Goal: Task Accomplishment & Management: Use online tool/utility

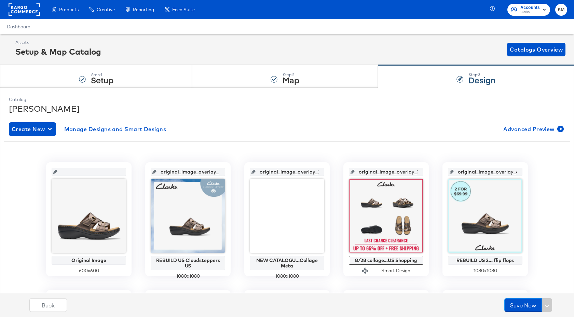
click at [24, 12] on rect at bounding box center [24, 9] width 31 height 12
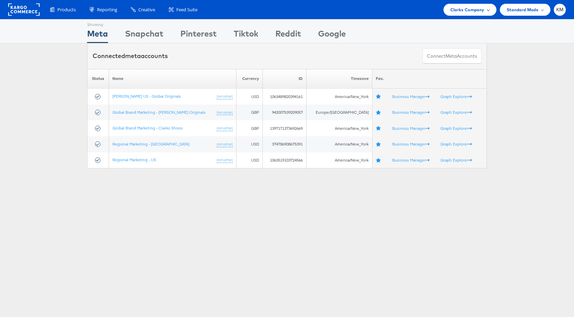
click at [467, 8] on span "Clarks Company" at bounding box center [467, 9] width 34 height 7
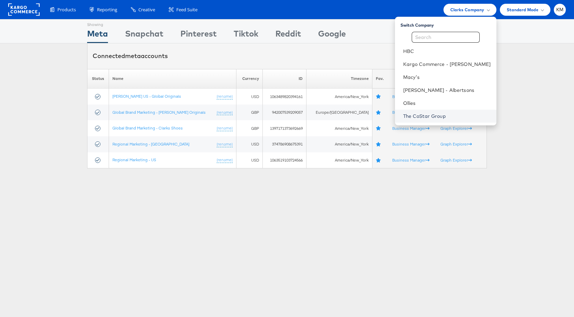
click at [436, 115] on link "The CoStar Group" at bounding box center [447, 116] width 88 height 7
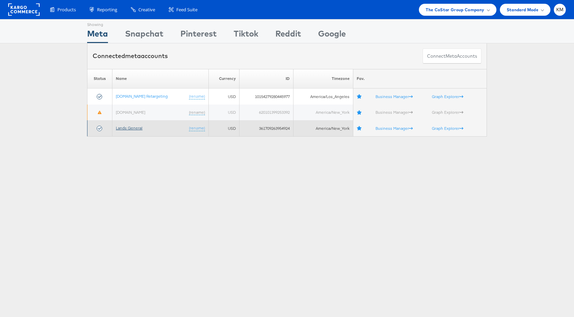
click at [139, 130] on link "Lands General" at bounding box center [129, 127] width 27 height 5
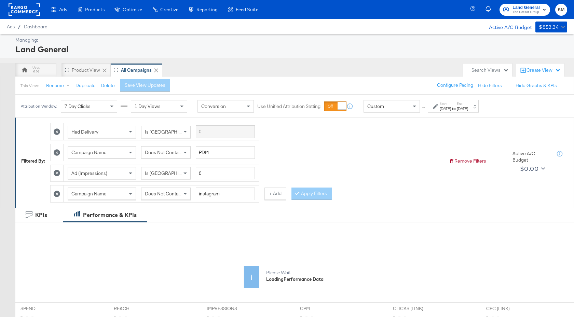
click at [457, 106] on strong "to" at bounding box center [454, 108] width 6 height 5
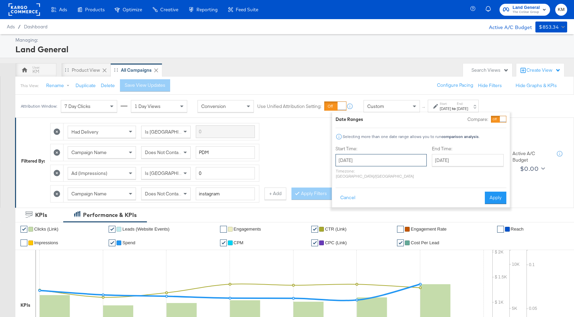
click at [395, 161] on input "August 19th 2024" at bounding box center [381, 160] width 91 height 12
click at [416, 176] on span "›" at bounding box center [413, 174] width 11 height 10
click at [407, 106] on div "Custom" at bounding box center [392, 106] width 56 height 12
click at [372, 165] on input "August 19th 2024" at bounding box center [381, 160] width 91 height 12
click at [409, 232] on td "28" at bounding box center [413, 233] width 12 height 10
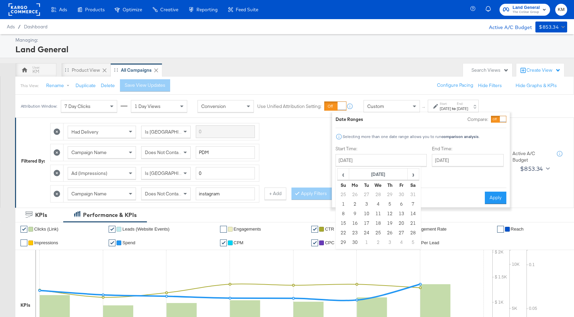
type input "September 28th 2024"
click at [392, 164] on input "September 28th 2024" at bounding box center [380, 160] width 91 height 12
click at [400, 170] on th "September 2024" at bounding box center [378, 175] width 58 height 12
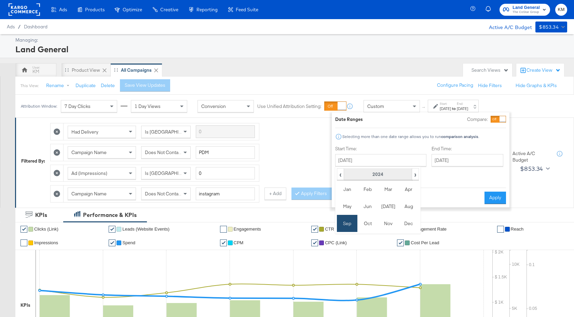
click at [395, 173] on th "2024" at bounding box center [378, 175] width 68 height 12
click at [383, 210] on td "2025" at bounding box center [388, 206] width 21 height 17
click at [409, 209] on td "Aug" at bounding box center [409, 206] width 21 height 17
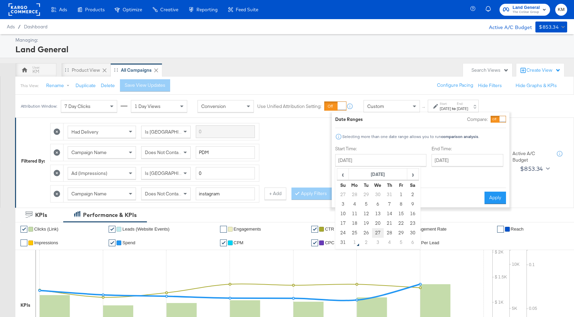
click at [380, 234] on td "27" at bounding box center [378, 233] width 12 height 10
type input "August 27th 2025"
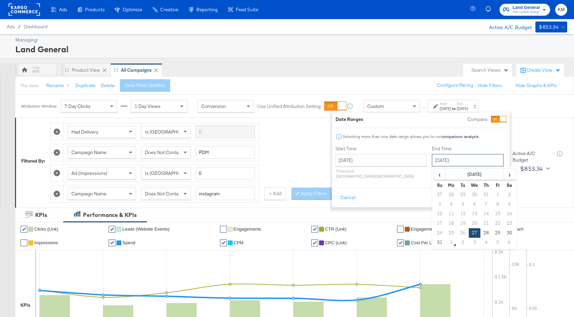
click at [443, 159] on input "August 27th 2025" at bounding box center [468, 160] width 72 height 12
click at [446, 243] on td "1" at bounding box center [452, 243] width 12 height 10
type input "September 1st 2025"
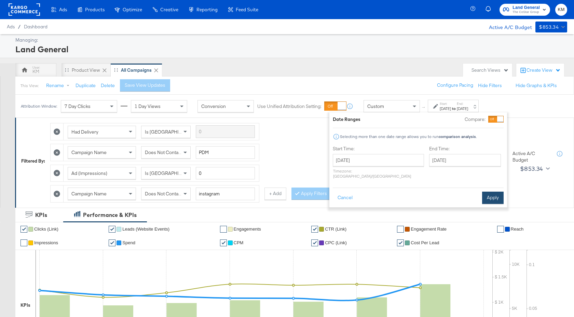
click at [489, 194] on button "Apply" at bounding box center [493, 198] width 22 height 12
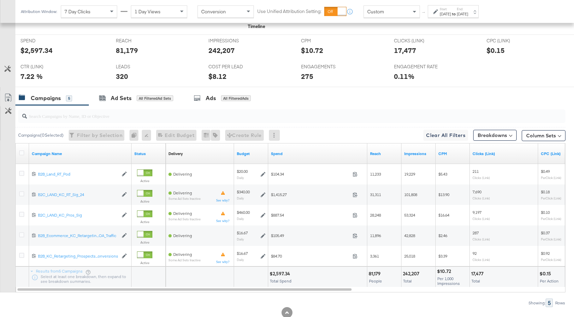
scroll to position [355, 0]
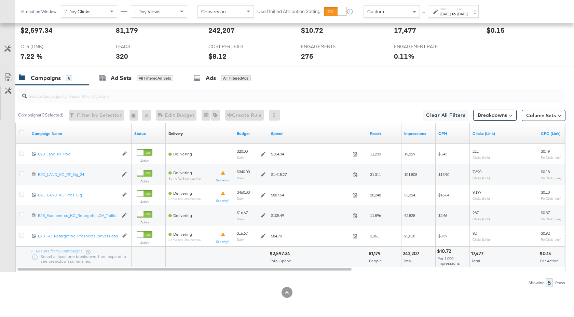
click at [468, 9] on div "Start: Aug 27th 2025 to End: Sep 1st 2025" at bounding box center [454, 12] width 28 height 10
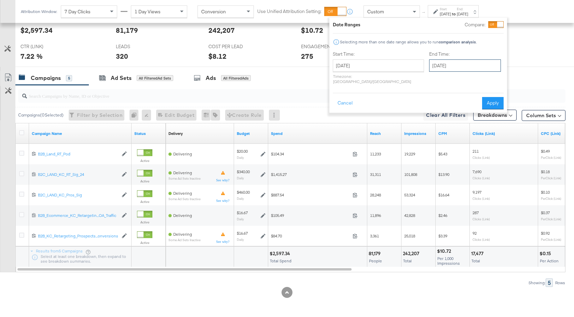
click at [443, 64] on input "September 1st 2025" at bounding box center [465, 65] width 72 height 12
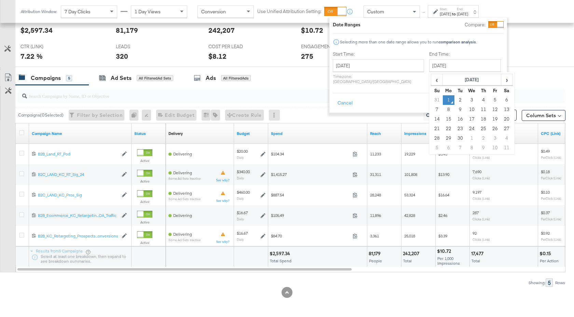
click at [443, 99] on td "1" at bounding box center [449, 100] width 12 height 10
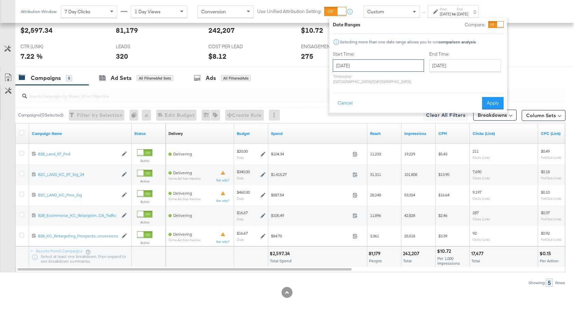
click at [374, 64] on input "August 27th 2025" at bounding box center [378, 65] width 91 height 12
click at [342, 147] on td "31" at bounding box center [341, 148] width 12 height 10
type input "August 31st 2025"
click at [487, 97] on button "Apply" at bounding box center [493, 103] width 22 height 12
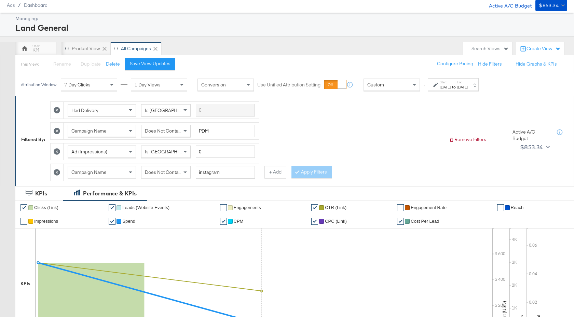
scroll to position [4, 0]
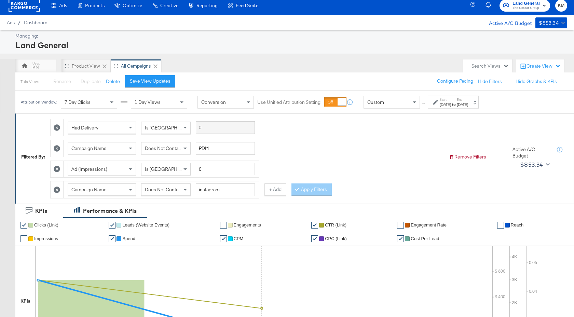
click at [468, 104] on div "Sep 1st 2025" at bounding box center [462, 104] width 11 height 5
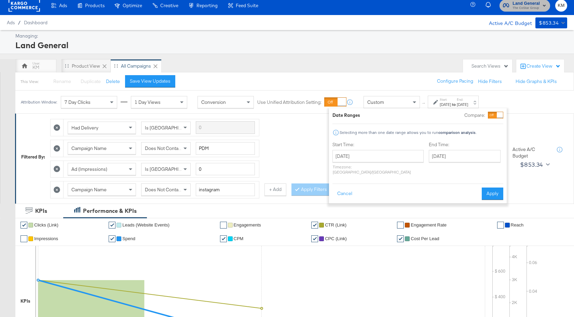
click at [515, 3] on span "Land General" at bounding box center [526, 3] width 27 height 7
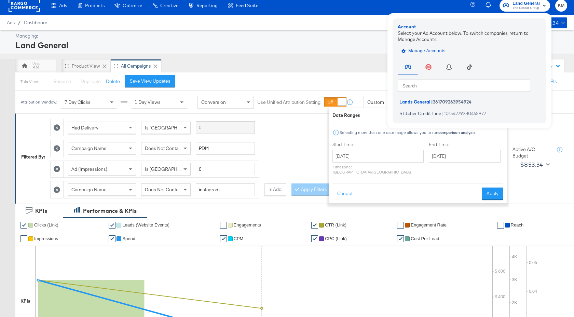
click at [434, 50] on span "Manage Accounts" at bounding box center [424, 51] width 43 height 8
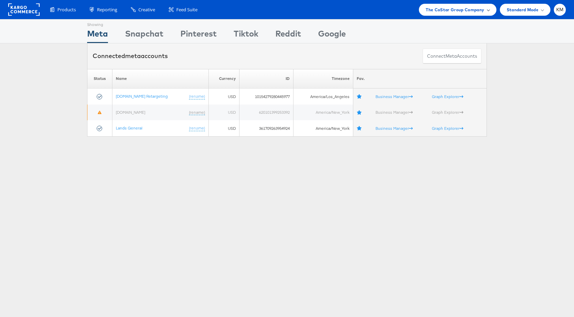
click at [457, 8] on span "The CoStar Group Company" at bounding box center [455, 9] width 58 height 7
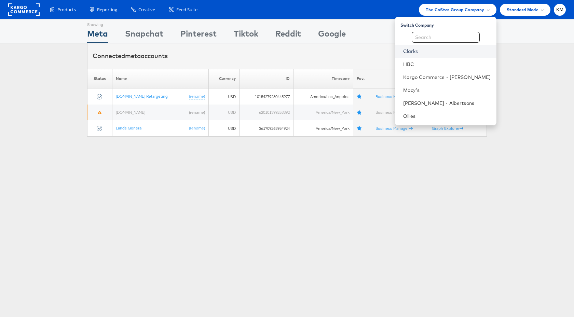
click at [434, 51] on link "Clarks" at bounding box center [447, 51] width 88 height 7
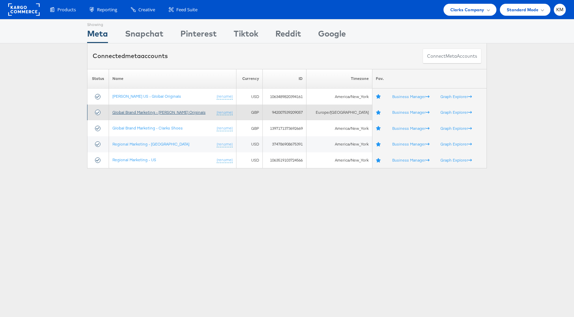
click at [180, 113] on link "Global Brand Marketing - [PERSON_NAME] Originals" at bounding box center [158, 112] width 93 height 5
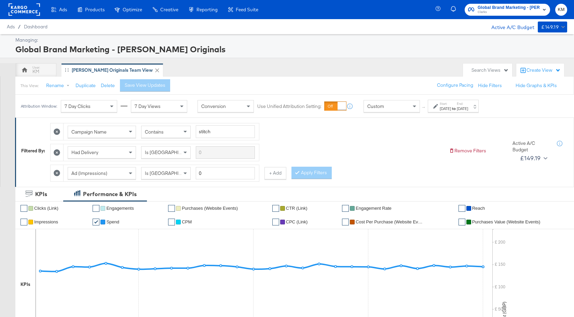
click at [451, 105] on label "Start:" at bounding box center [445, 104] width 11 height 4
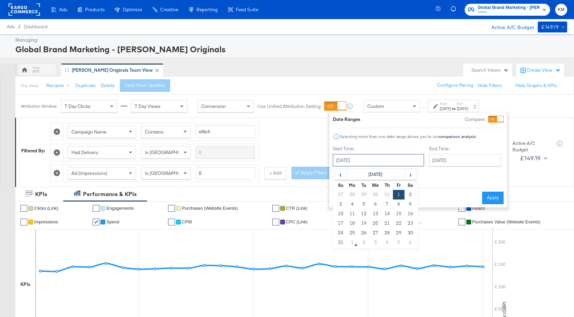
click at [381, 155] on input "[DATE]" at bounding box center [378, 160] width 91 height 12
click at [436, 154] on div "End Time: August 28th 2025 ‹ August 2025 › Su Mo Tu We Th Fr Sa 27 28 29 30 31 …" at bounding box center [466, 164] width 75 height 36
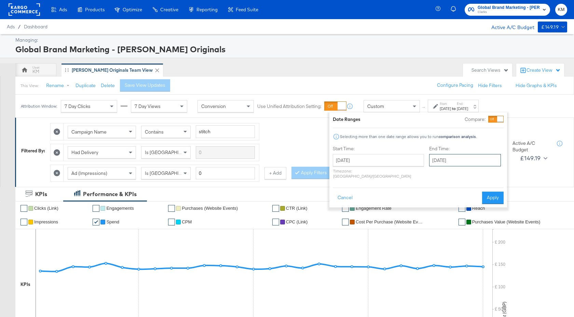
click at [446, 160] on input "[DATE]" at bounding box center [465, 160] width 72 height 12
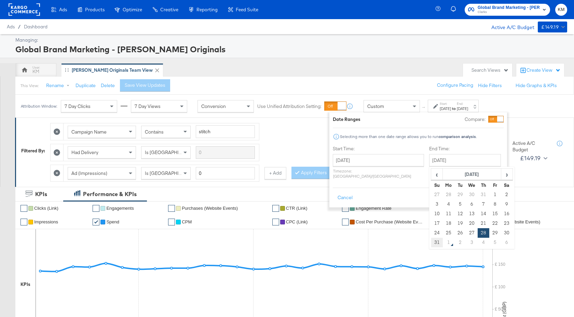
click at [431, 239] on td "31" at bounding box center [437, 243] width 12 height 10
type input "August 31st 2025"
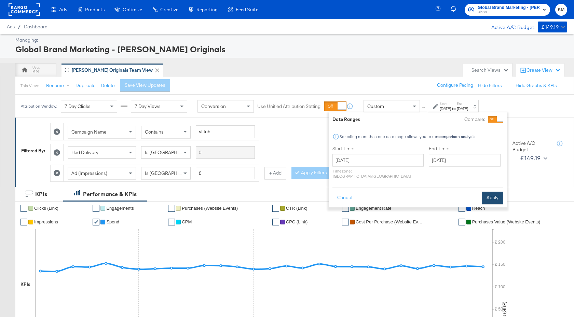
click at [487, 192] on button "Apply" at bounding box center [493, 198] width 22 height 12
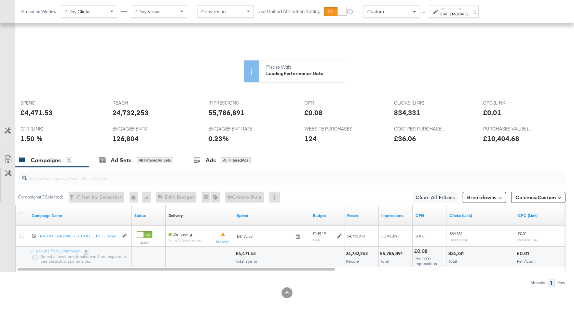
scroll to position [252, 0]
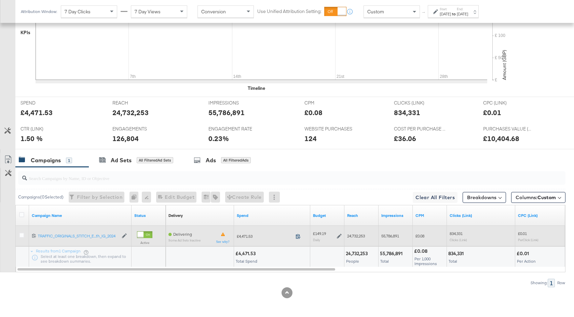
click at [299, 235] on icon at bounding box center [298, 236] width 5 height 5
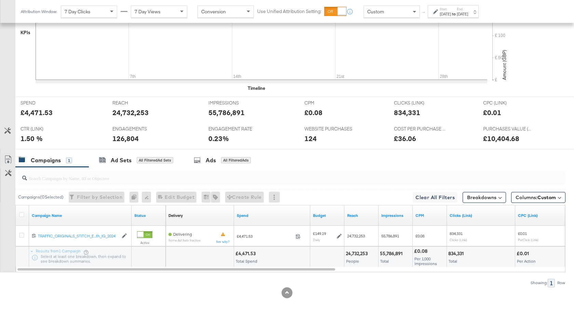
click at [468, 14] on div "Aug 31st 2025" at bounding box center [462, 13] width 11 height 5
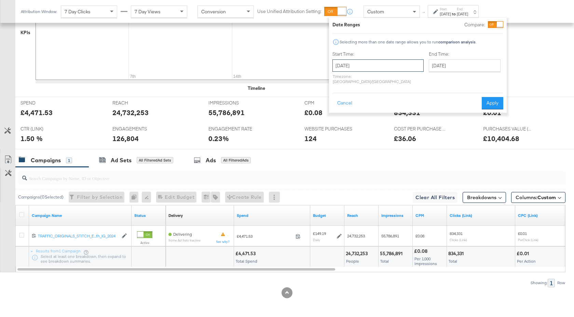
click at [381, 65] on input "August 1st 2025" at bounding box center [378, 65] width 91 height 12
click at [338, 76] on span "‹" at bounding box center [340, 80] width 11 height 10
click at [362, 100] on td "1" at bounding box center [364, 100] width 12 height 10
type input "July 1st 2025"
click at [439, 62] on input "August 31st 2025" at bounding box center [463, 65] width 72 height 12
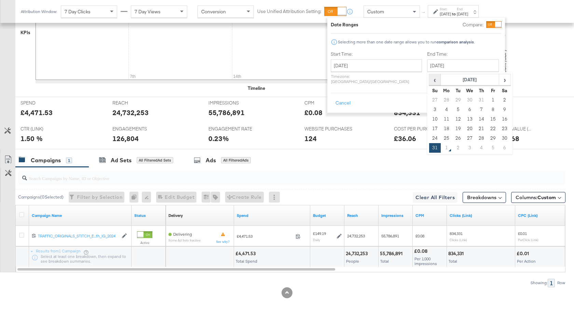
click at [430, 81] on span "‹" at bounding box center [435, 80] width 11 height 10
click at [476, 138] on td "31" at bounding box center [482, 139] width 12 height 10
type input "July 31st 2025"
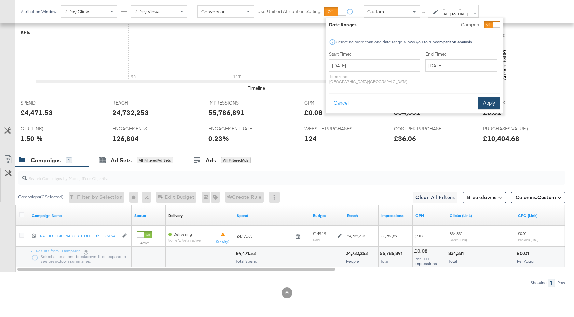
click at [486, 98] on button "Apply" at bounding box center [490, 103] width 22 height 12
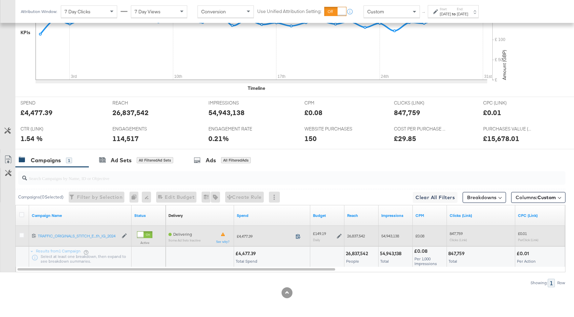
click at [300, 235] on icon at bounding box center [298, 236] width 5 height 5
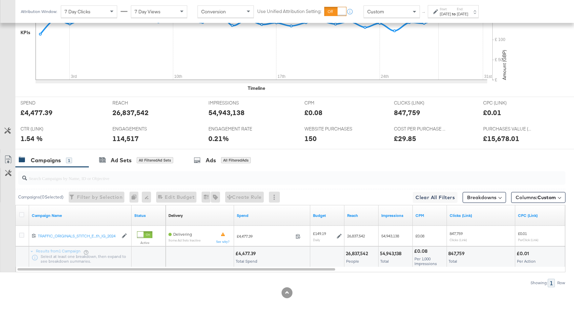
scroll to position [0, 0]
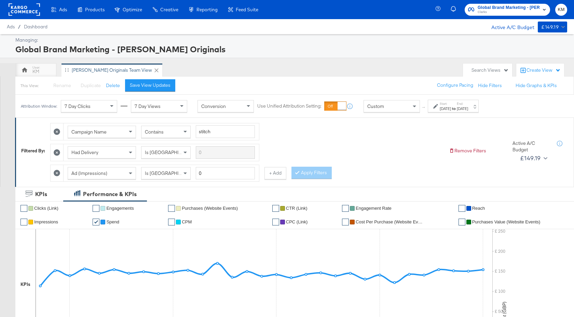
click at [497, 10] on span "Clarks" at bounding box center [509, 12] width 62 height 5
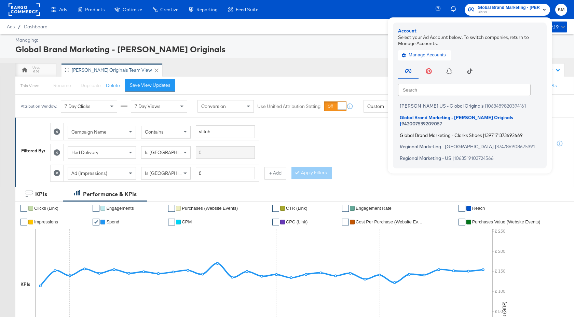
click at [460, 132] on span "Global Brand Marketing - Clarks Shoes" at bounding box center [441, 134] width 82 height 5
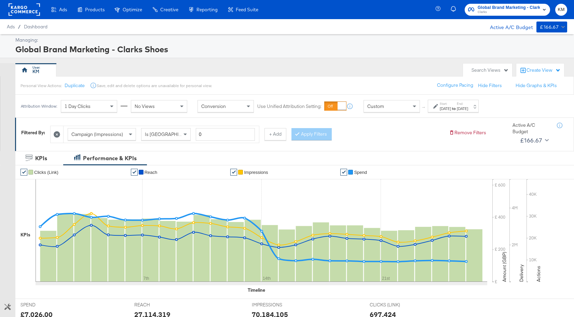
click at [468, 111] on div "[DATE]" at bounding box center [462, 108] width 11 height 5
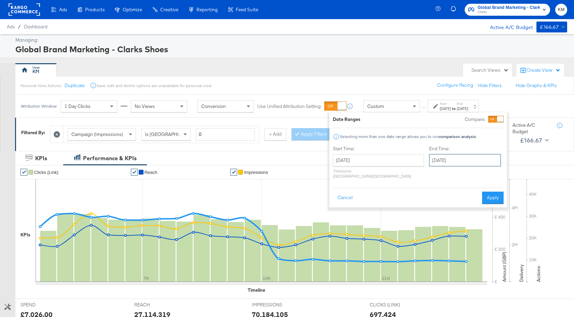
click at [431, 154] on input "August 26th 2025" at bounding box center [465, 160] width 72 height 12
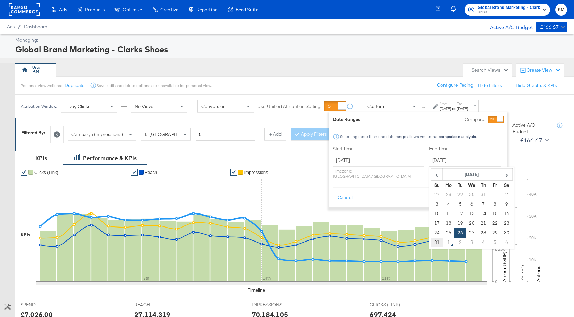
click at [431, 243] on td "31" at bounding box center [437, 243] width 12 height 10
type input "August 31st 2025"
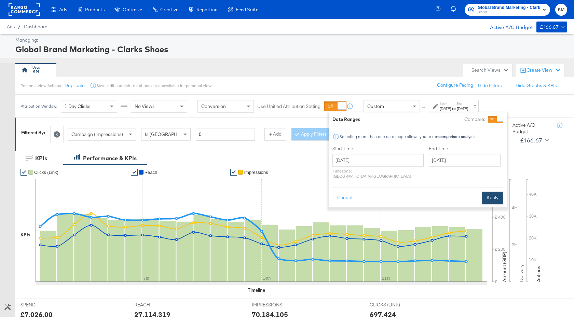
click at [491, 192] on button "Apply" at bounding box center [493, 198] width 22 height 12
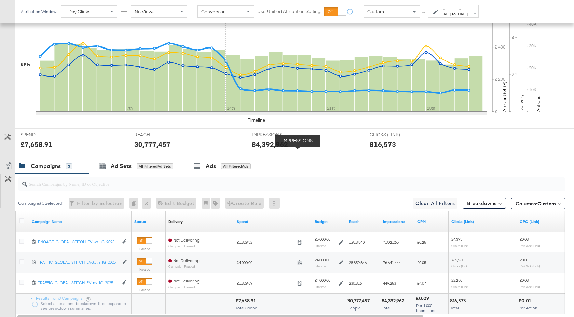
scroll to position [217, 0]
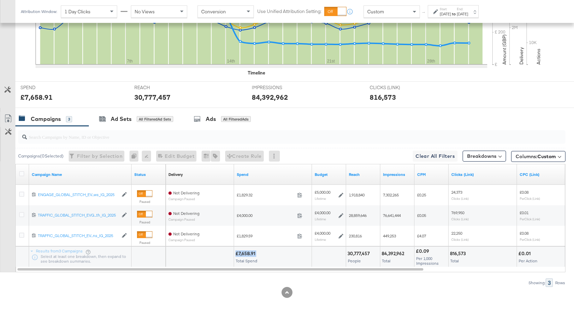
drag, startPoint x: 256, startPoint y: 256, endPoint x: 236, endPoint y: 256, distance: 20.2
click at [236, 256] on div "£7,658.91" at bounding box center [246, 254] width 22 height 6
copy div "£7,658.91"
click at [468, 13] on div "Aug 31st 2025" at bounding box center [462, 13] width 11 height 5
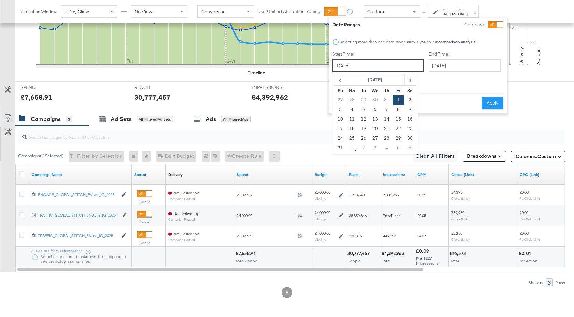
click at [365, 68] on input "August 1st 2025" at bounding box center [378, 65] width 91 height 12
click at [338, 82] on span "‹" at bounding box center [340, 80] width 11 height 10
click at [363, 99] on td "1" at bounding box center [364, 100] width 12 height 10
type input "July 1st 2025"
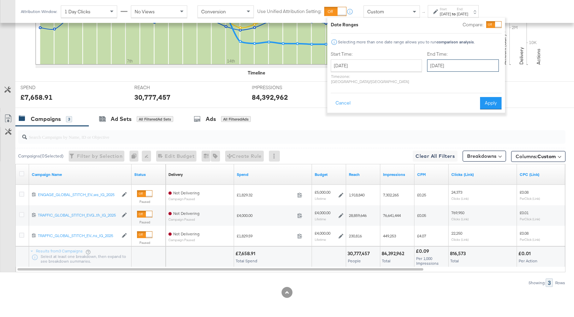
click at [427, 69] on input "August 31st 2025" at bounding box center [463, 65] width 72 height 12
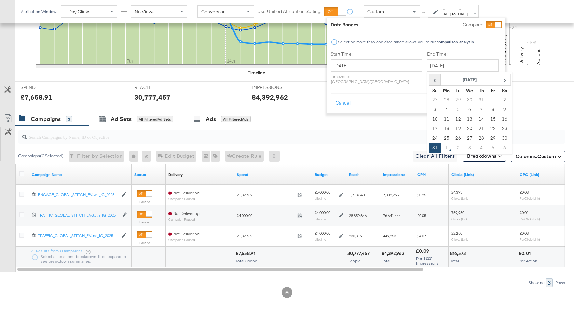
click at [430, 81] on span "‹" at bounding box center [435, 80] width 11 height 10
click at [476, 138] on td "31" at bounding box center [482, 139] width 12 height 10
type input "July 31st 2025"
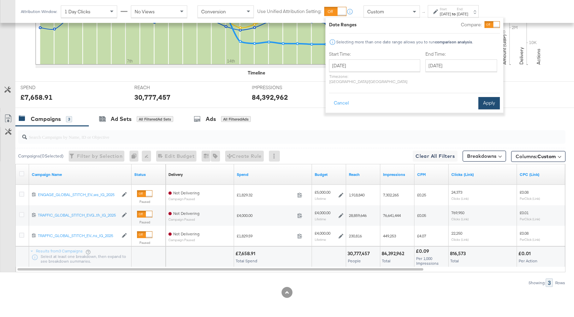
click at [494, 98] on button "Apply" at bounding box center [490, 103] width 22 height 12
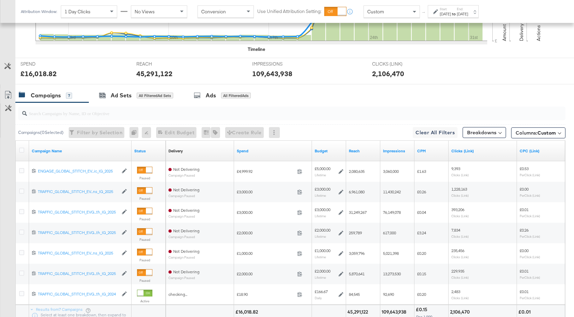
scroll to position [299, 0]
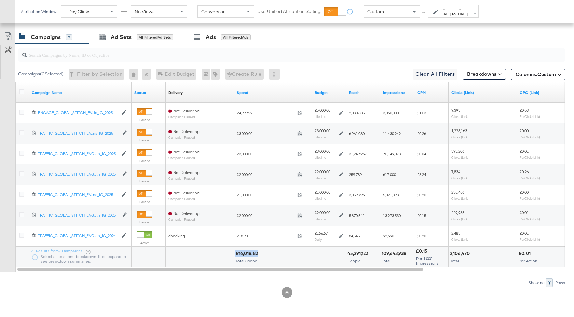
drag, startPoint x: 258, startPoint y: 253, endPoint x: 237, endPoint y: 253, distance: 21.5
click at [237, 253] on div "£16,018.82" at bounding box center [247, 254] width 25 height 6
copy div "£16,018.82"
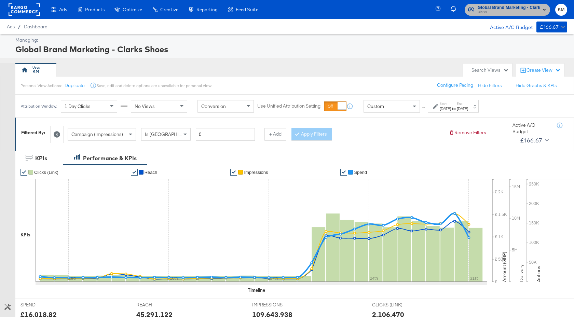
click at [517, 8] on span "Global Brand Marketing - Clarks Shoes" at bounding box center [509, 7] width 62 height 7
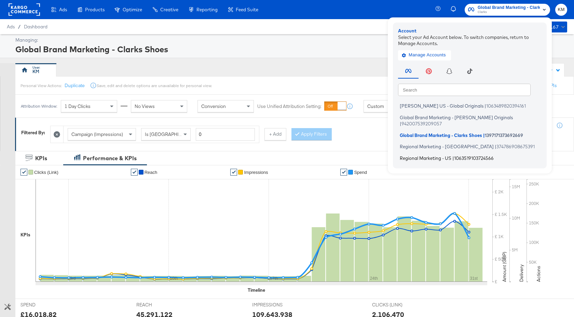
click at [432, 155] on span "Regional Marketing - US" at bounding box center [426, 157] width 52 height 5
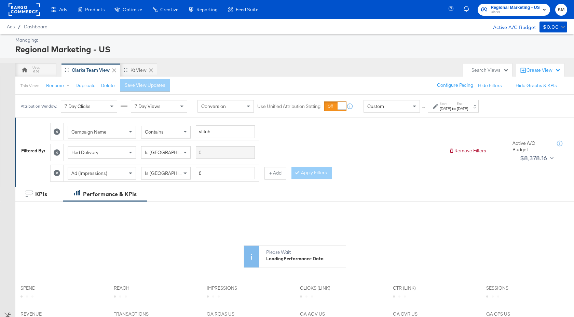
click at [451, 108] on div "[DATE]" at bounding box center [445, 108] width 11 height 5
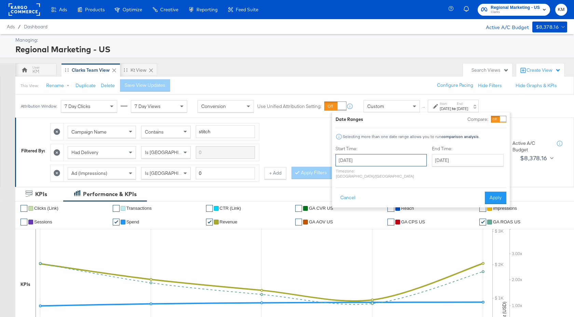
click at [386, 160] on input "[DATE]" at bounding box center [381, 160] width 91 height 12
click at [443, 158] on input "[DATE]" at bounding box center [468, 160] width 72 height 12
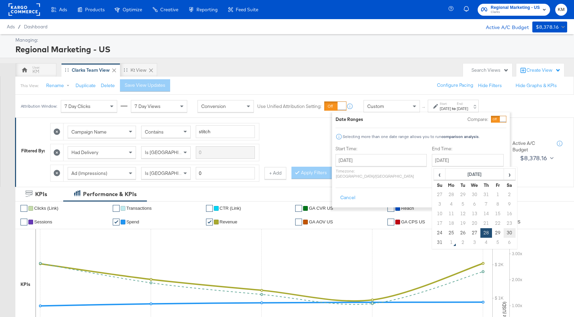
click at [504, 231] on td "30" at bounding box center [510, 233] width 12 height 10
type input "[DATE]"
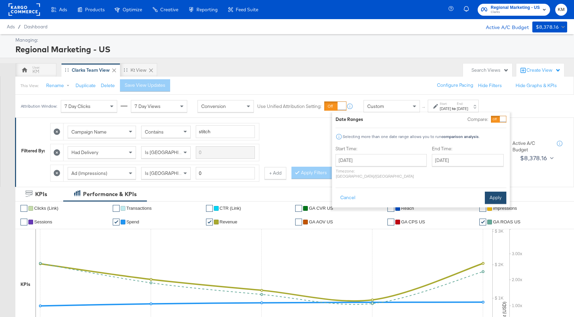
click at [493, 194] on button "Apply" at bounding box center [496, 198] width 22 height 12
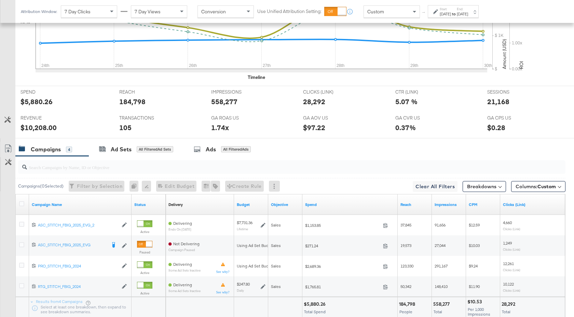
scroll to position [313, 0]
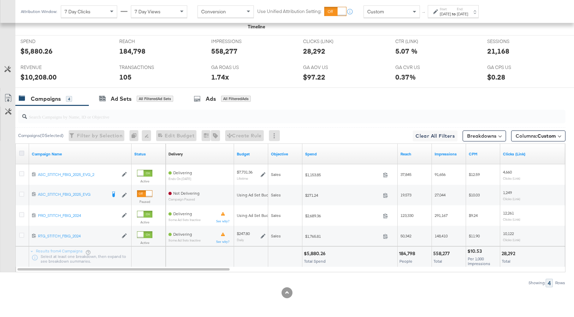
click at [23, 154] on icon at bounding box center [21, 153] width 5 height 5
click at [0, 0] on input "checkbox" at bounding box center [0, 0] width 0 height 0
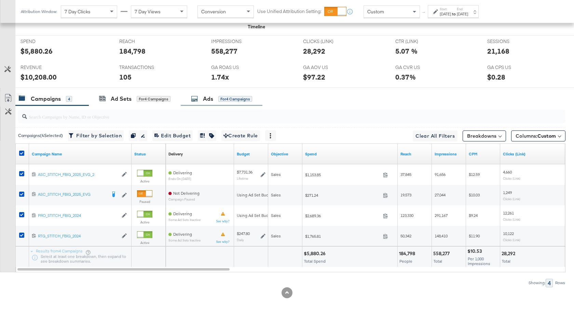
click at [211, 97] on div "Ads" at bounding box center [208, 99] width 10 height 8
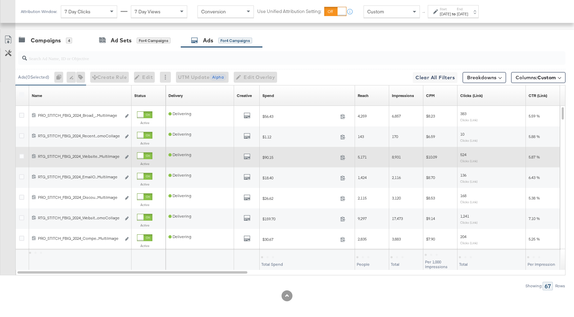
scroll to position [375, 0]
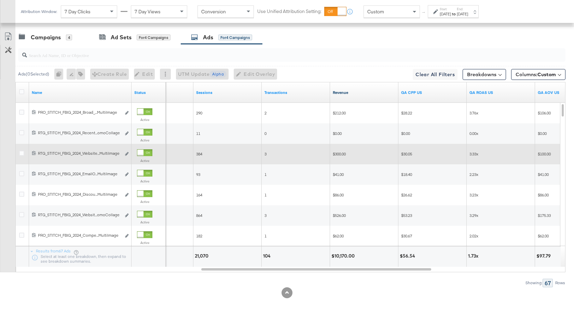
click at [365, 92] on link "Revenue" at bounding box center [364, 92] width 63 height 5
click at [99, 54] on input "search" at bounding box center [271, 52] width 489 height 13
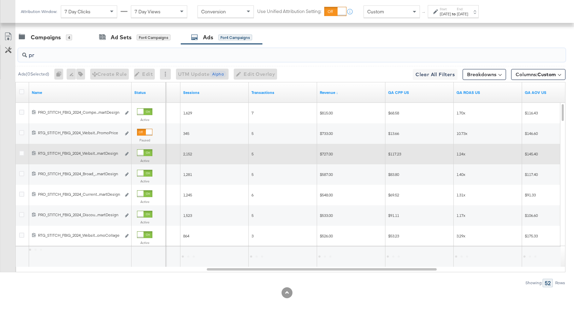
type input "p"
click at [51, 40] on div "Campaigns" at bounding box center [46, 37] width 30 height 8
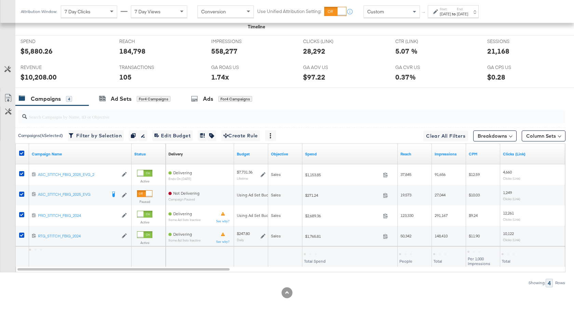
scroll to position [313, 0]
click at [20, 151] on icon at bounding box center [21, 153] width 5 height 5
click at [0, 0] on input "checkbox" at bounding box center [0, 0] width 0 height 0
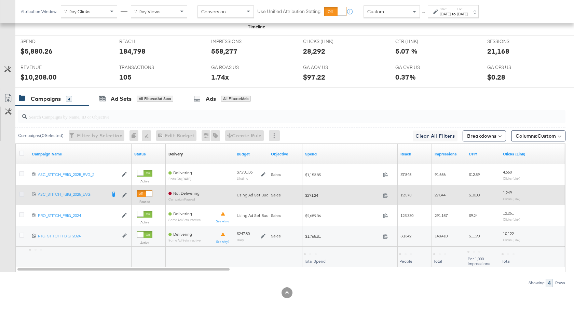
click at [22, 194] on icon at bounding box center [21, 194] width 5 height 5
click at [0, 0] on input "checkbox" at bounding box center [0, 0] width 0 height 0
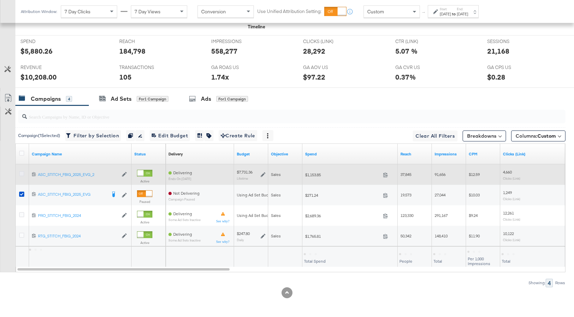
click at [22, 173] on icon at bounding box center [21, 173] width 5 height 5
click at [0, 0] on input "checkbox" at bounding box center [0, 0] width 0 height 0
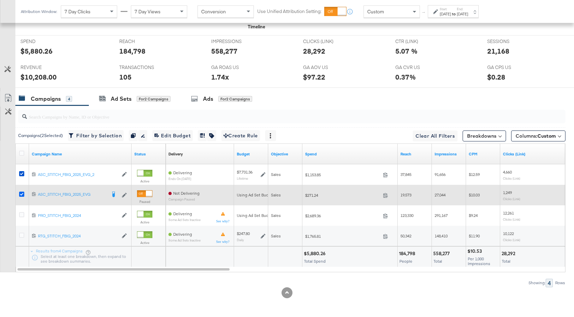
click at [22, 192] on icon at bounding box center [21, 194] width 5 height 5
click at [0, 0] on input "checkbox" at bounding box center [0, 0] width 0 height 0
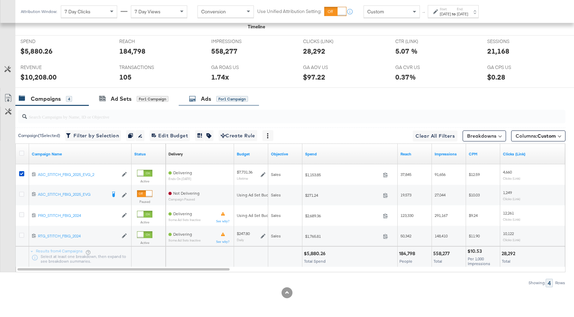
click at [206, 101] on div "Ads" at bounding box center [206, 99] width 10 height 8
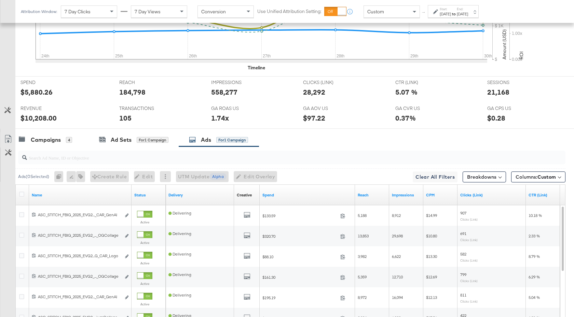
scroll to position [375, 0]
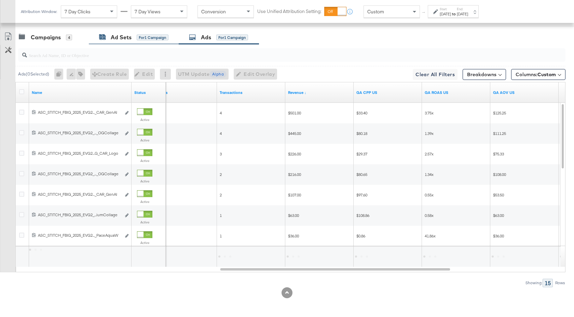
click at [119, 39] on div "Ad Sets" at bounding box center [121, 37] width 21 height 8
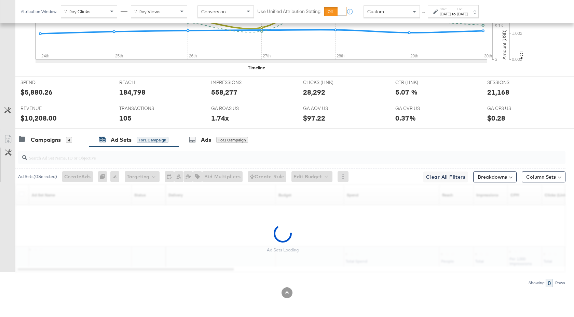
scroll to position [272, 0]
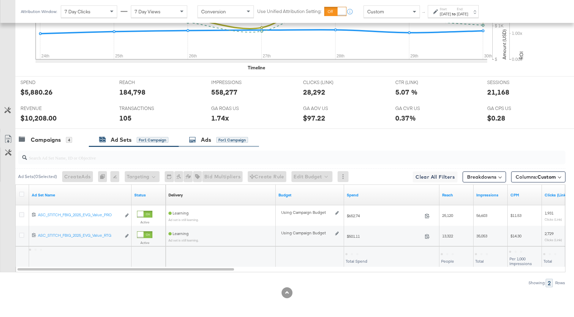
click at [207, 142] on div "Ads" at bounding box center [206, 140] width 10 height 8
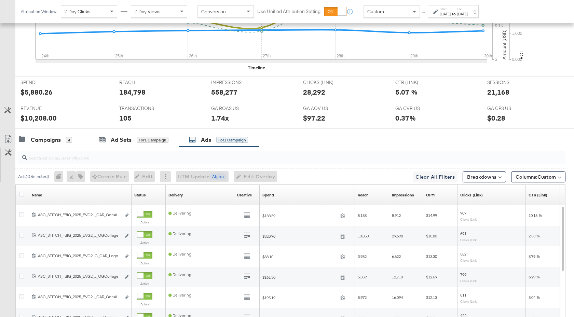
scroll to position [375, 0]
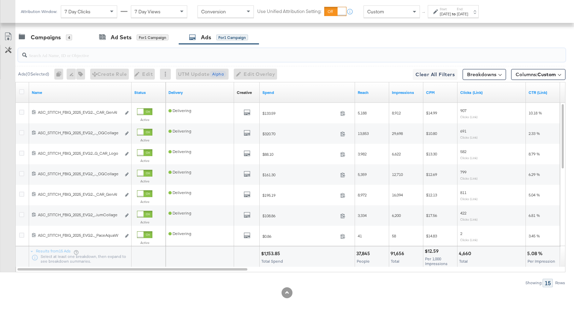
click at [69, 49] on input "search" at bounding box center [271, 52] width 489 height 13
paste input "OGKidsBlackLeather"
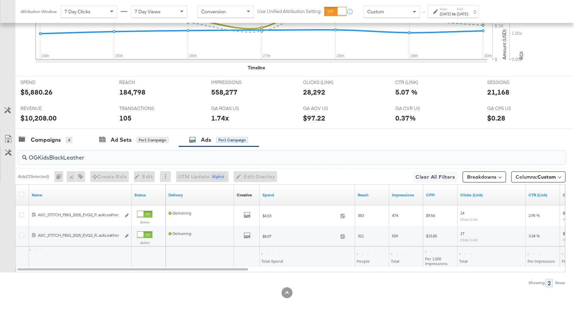
scroll to position [272, 0]
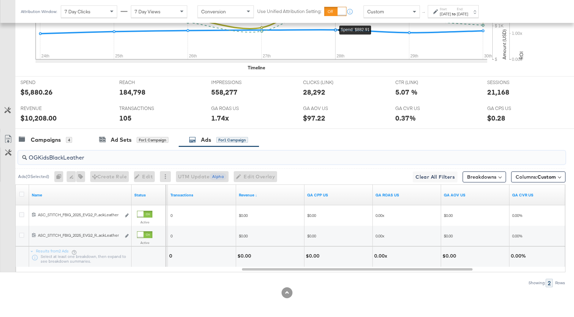
type input "OGKidsBlackLeather"
click at [48, 140] on div "Campaigns" at bounding box center [46, 140] width 30 height 8
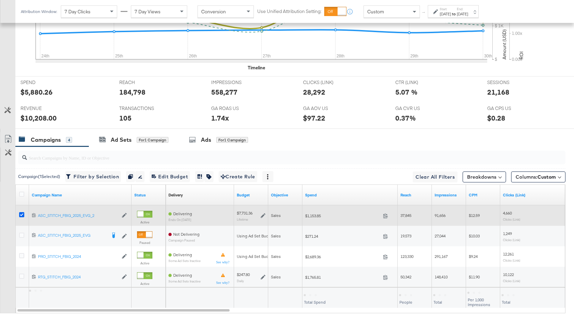
click at [20, 216] on icon at bounding box center [21, 214] width 5 height 5
click at [0, 0] on input "checkbox" at bounding box center [0, 0] width 0 height 0
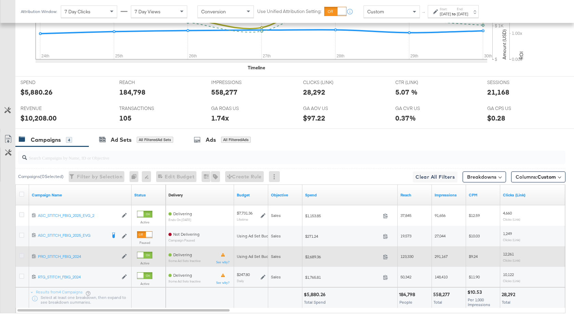
click at [22, 256] on icon at bounding box center [21, 255] width 5 height 5
click at [0, 0] on input "checkbox" at bounding box center [0, 0] width 0 height 0
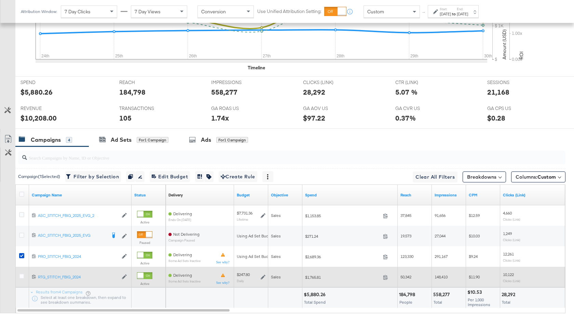
click at [21, 280] on div at bounding box center [22, 277] width 7 height 7
click at [23, 275] on icon at bounding box center [21, 276] width 5 height 5
click at [0, 0] on input "checkbox" at bounding box center [0, 0] width 0 height 0
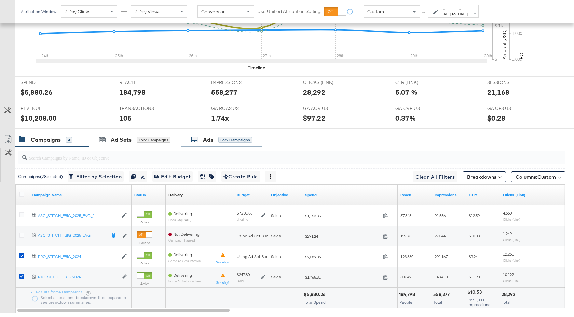
click at [212, 140] on div "Ads" at bounding box center [208, 140] width 10 height 8
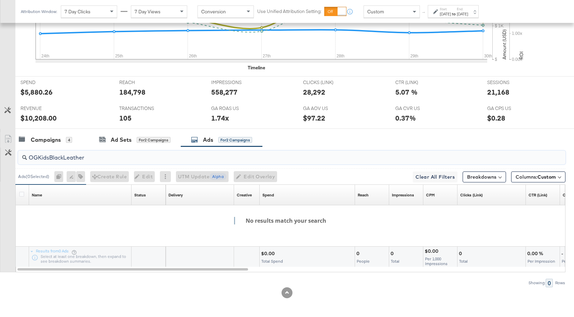
drag, startPoint x: 89, startPoint y: 157, endPoint x: 29, endPoint y: 162, distance: 60.7
click at [29, 162] on div "OGKidsBlackLeather" at bounding box center [292, 158] width 548 height 14
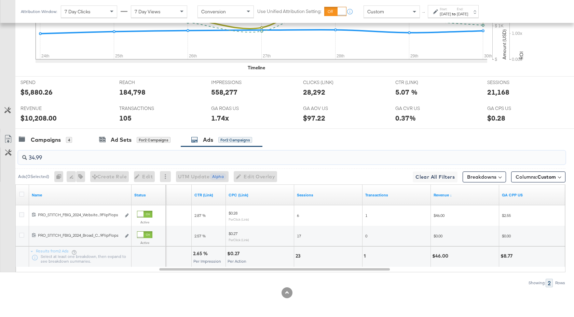
type input "34.99"
